Goal: Navigation & Orientation: Understand site structure

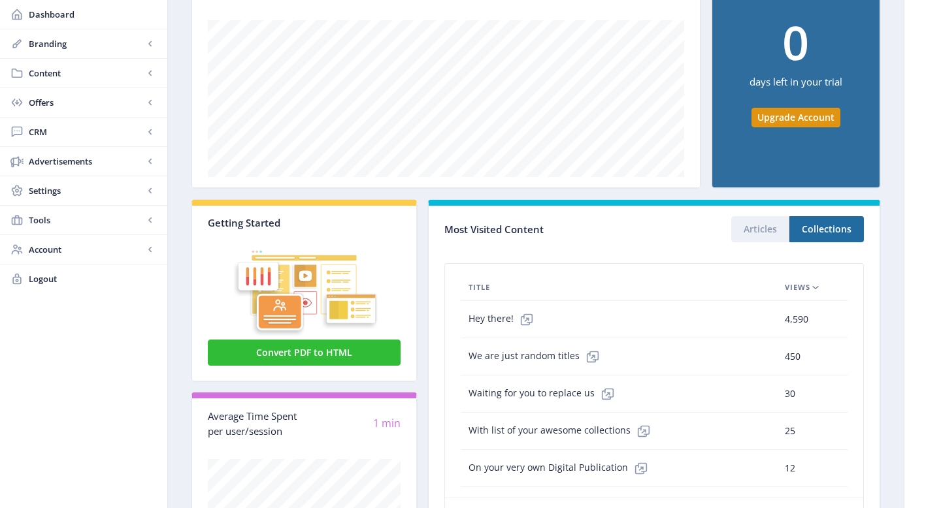
scroll to position [220, 0]
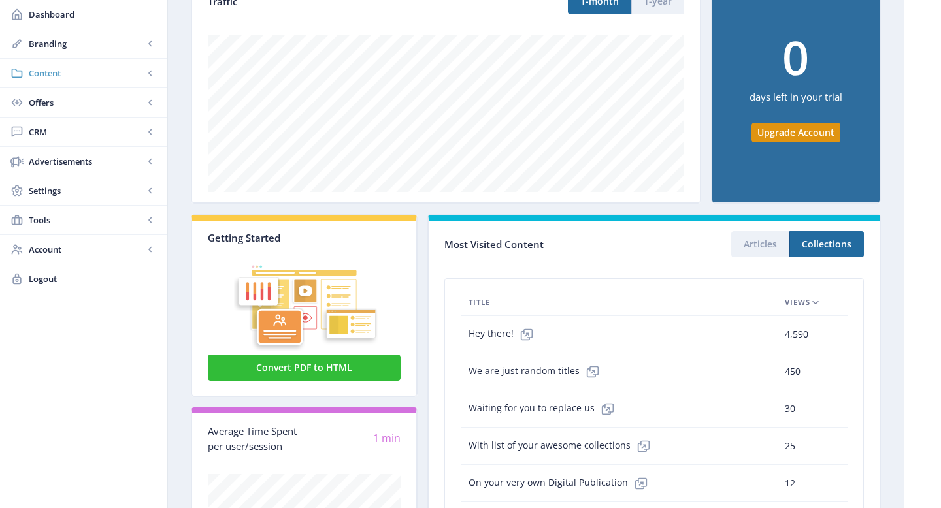
click at [140, 69] on span "Content" at bounding box center [86, 73] width 115 height 13
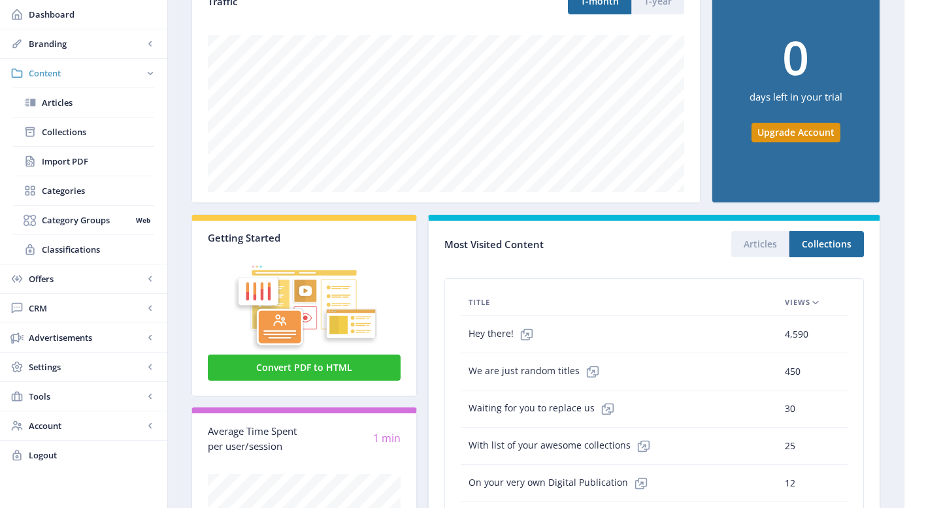
click at [140, 70] on span "Content" at bounding box center [86, 73] width 115 height 13
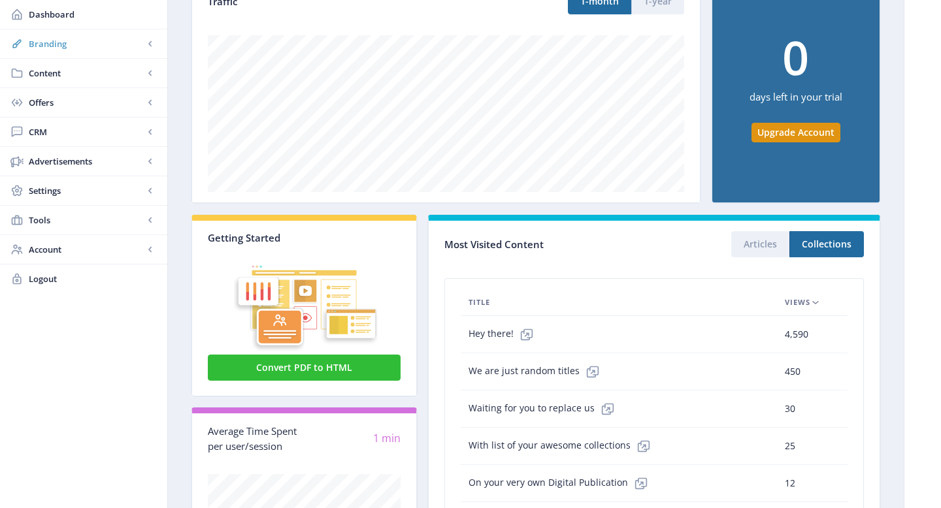
click at [146, 46] on rect at bounding box center [150, 43] width 13 height 13
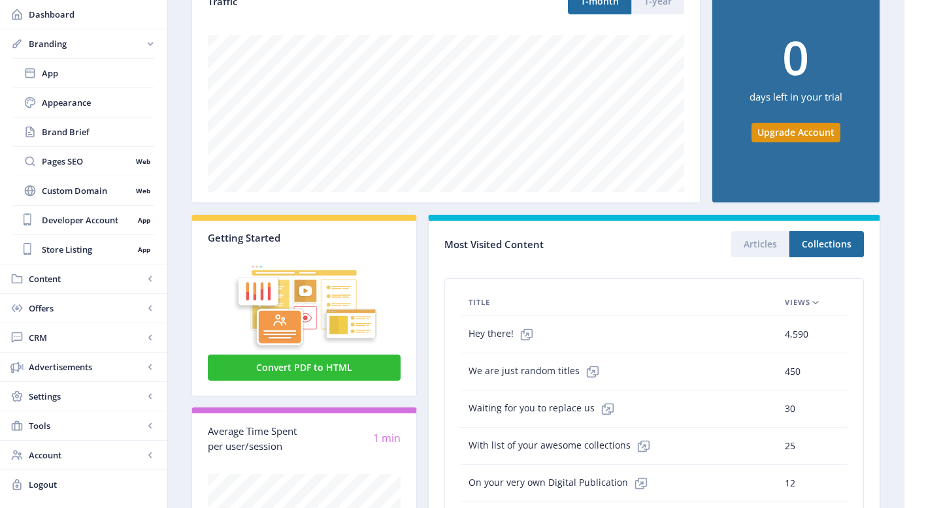
click at [146, 46] on rect at bounding box center [150, 43] width 13 height 13
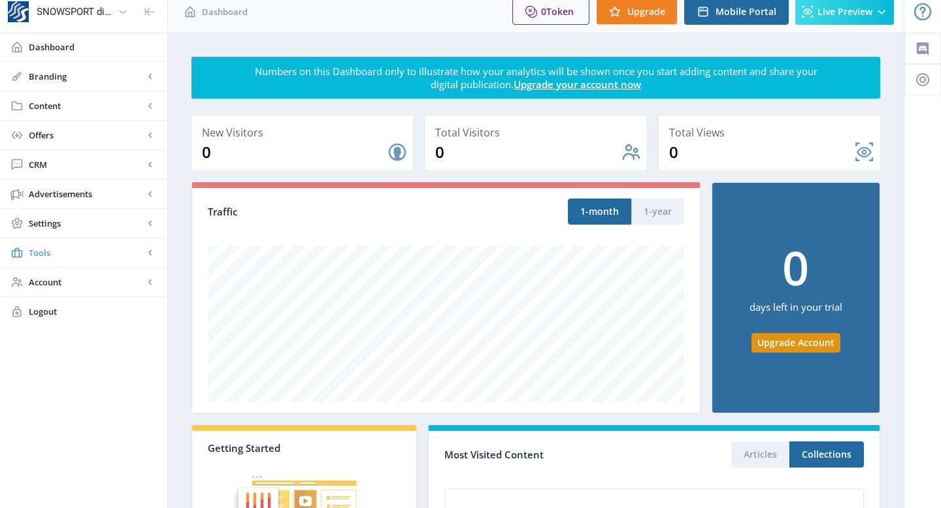
scroll to position [0, 0]
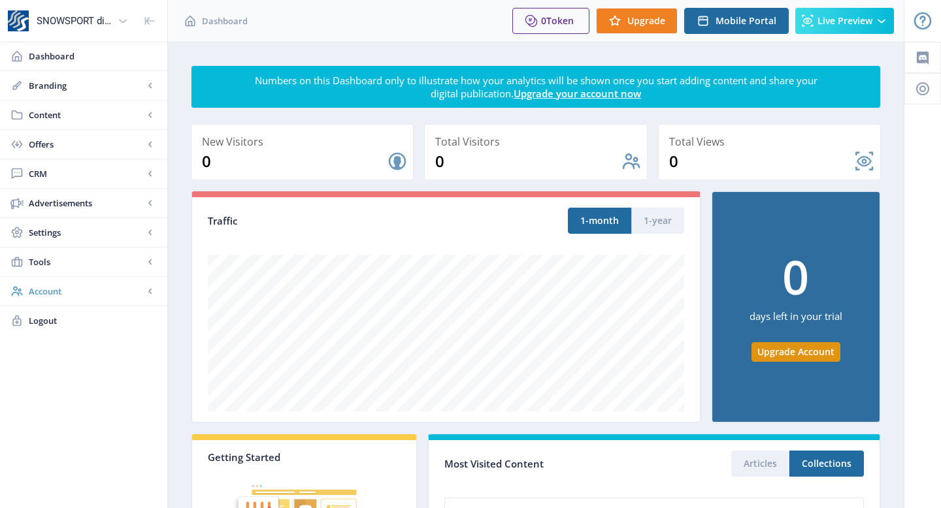
click at [130, 297] on span "Account" at bounding box center [86, 291] width 115 height 13
click at [98, 138] on span "Offers" at bounding box center [86, 144] width 115 height 13
click at [97, 164] on link "CRM" at bounding box center [83, 173] width 167 height 29
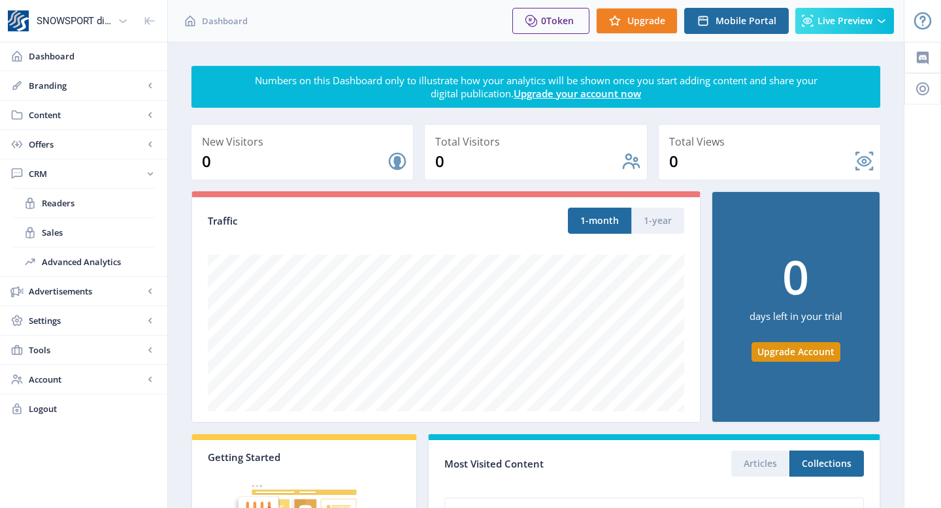
click at [97, 164] on link "CRM" at bounding box center [83, 173] width 167 height 29
click at [122, 25] on icon at bounding box center [122, 20] width 13 height 13
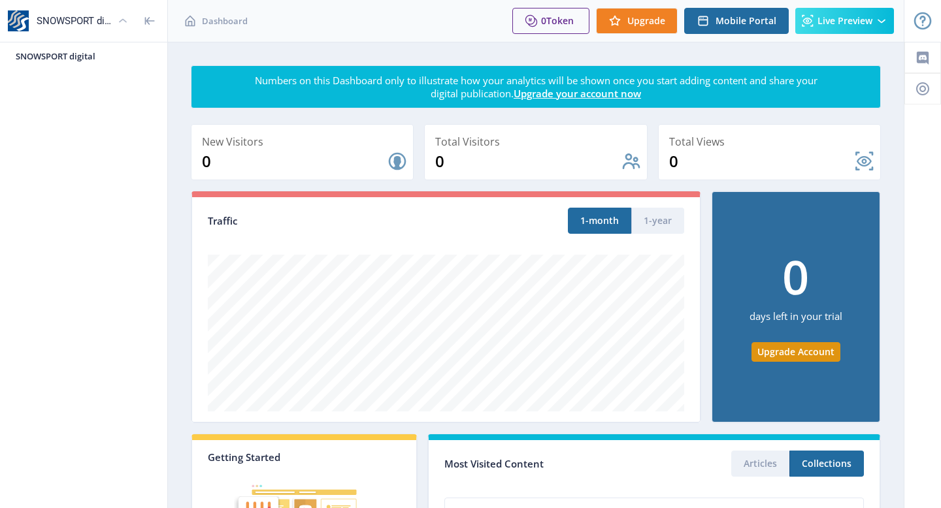
click at [121, 22] on icon at bounding box center [122, 20] width 13 height 13
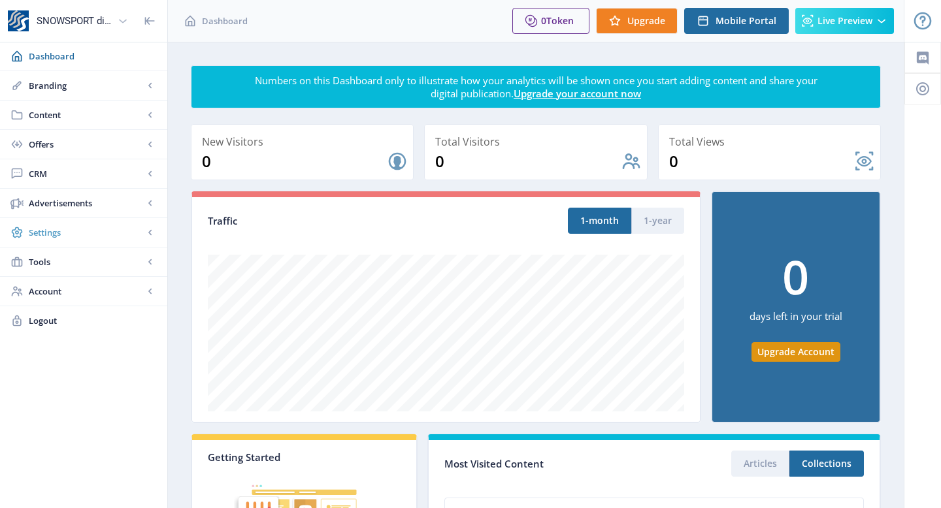
click at [93, 234] on span "Settings" at bounding box center [86, 232] width 115 height 13
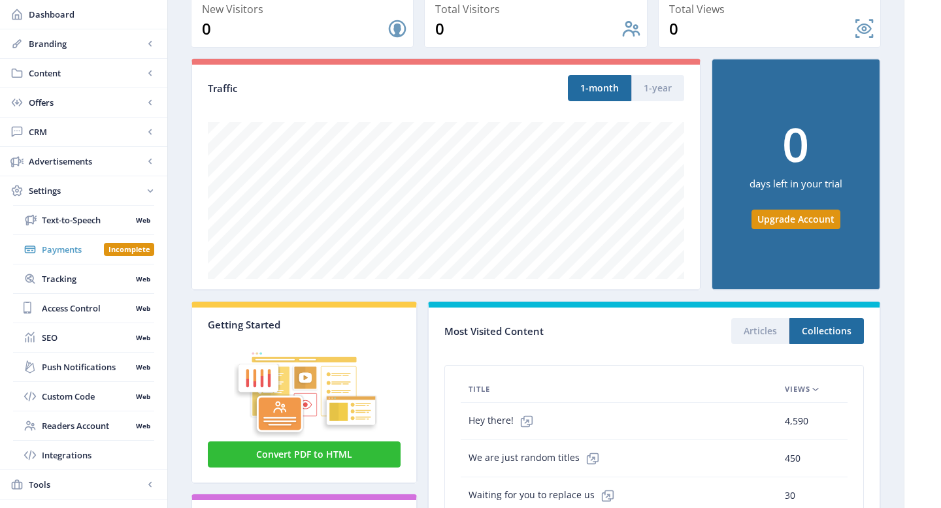
scroll to position [125, 0]
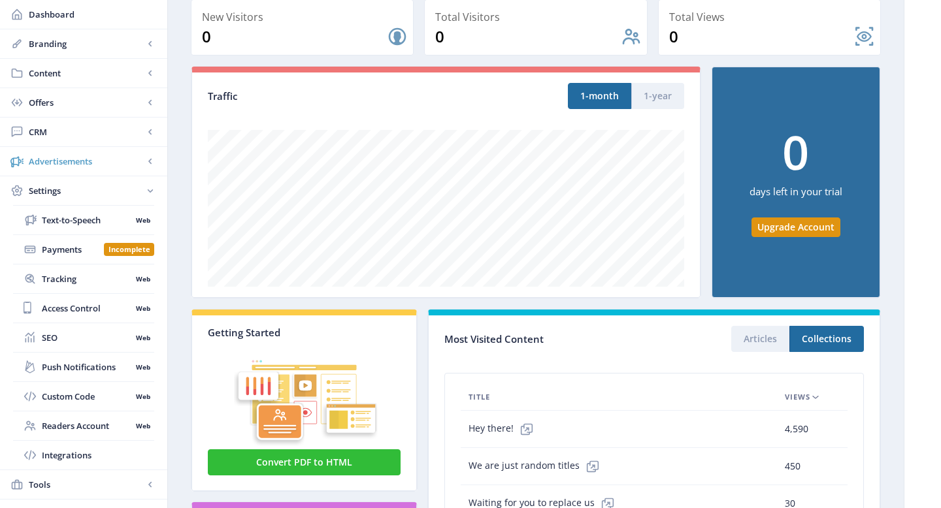
click at [106, 158] on span "Advertisements" at bounding box center [86, 161] width 115 height 13
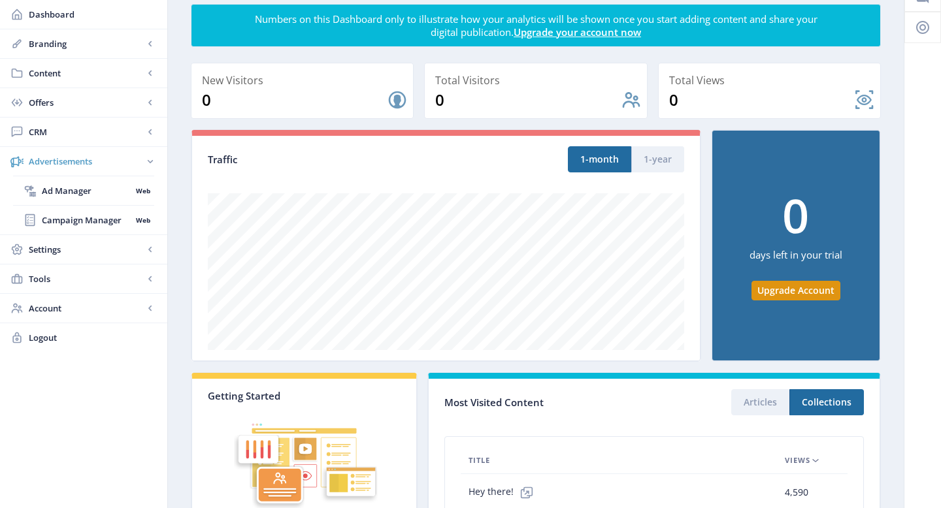
scroll to position [0, 0]
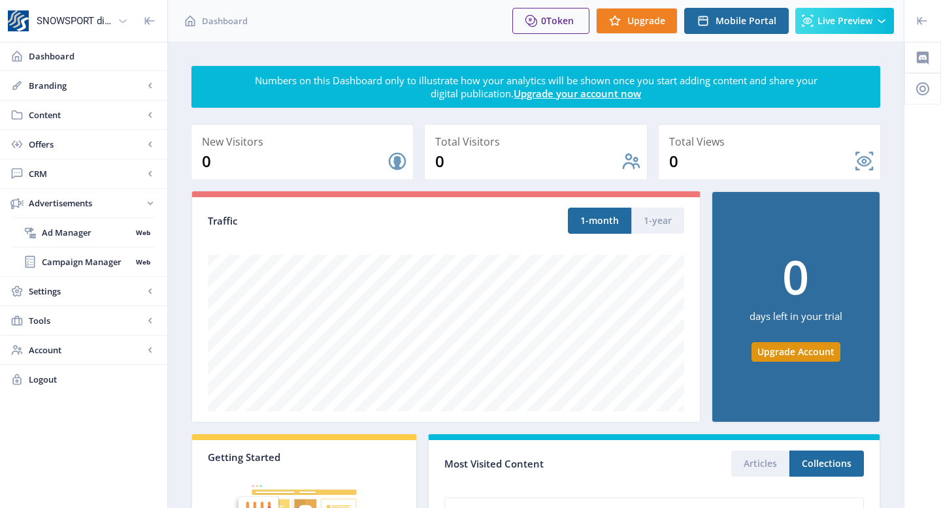
click at [929, 28] on div at bounding box center [923, 21] width 37 height 42
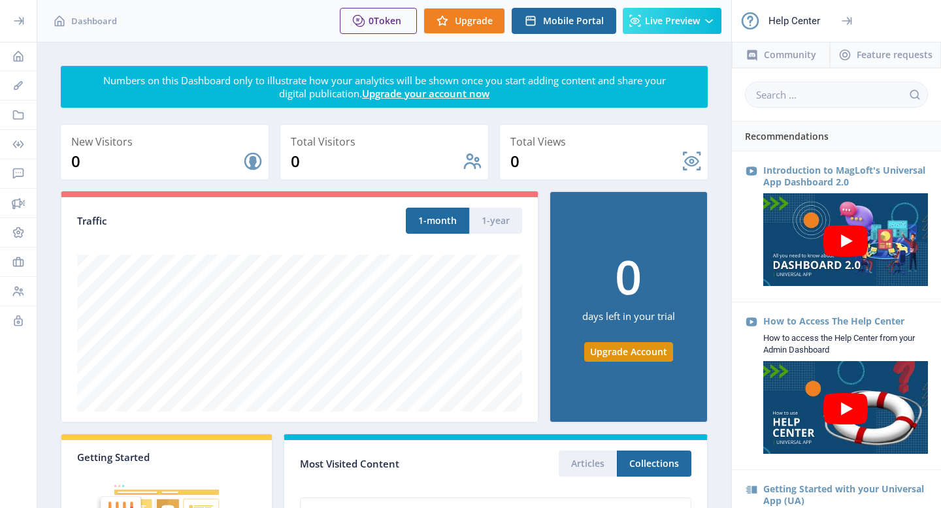
click at [803, 24] on div "Help Center" at bounding box center [795, 21] width 52 height 29
click at [841, 28] on div at bounding box center [846, 21] width 37 height 42
